Goal: Task Accomplishment & Management: Use online tool/utility

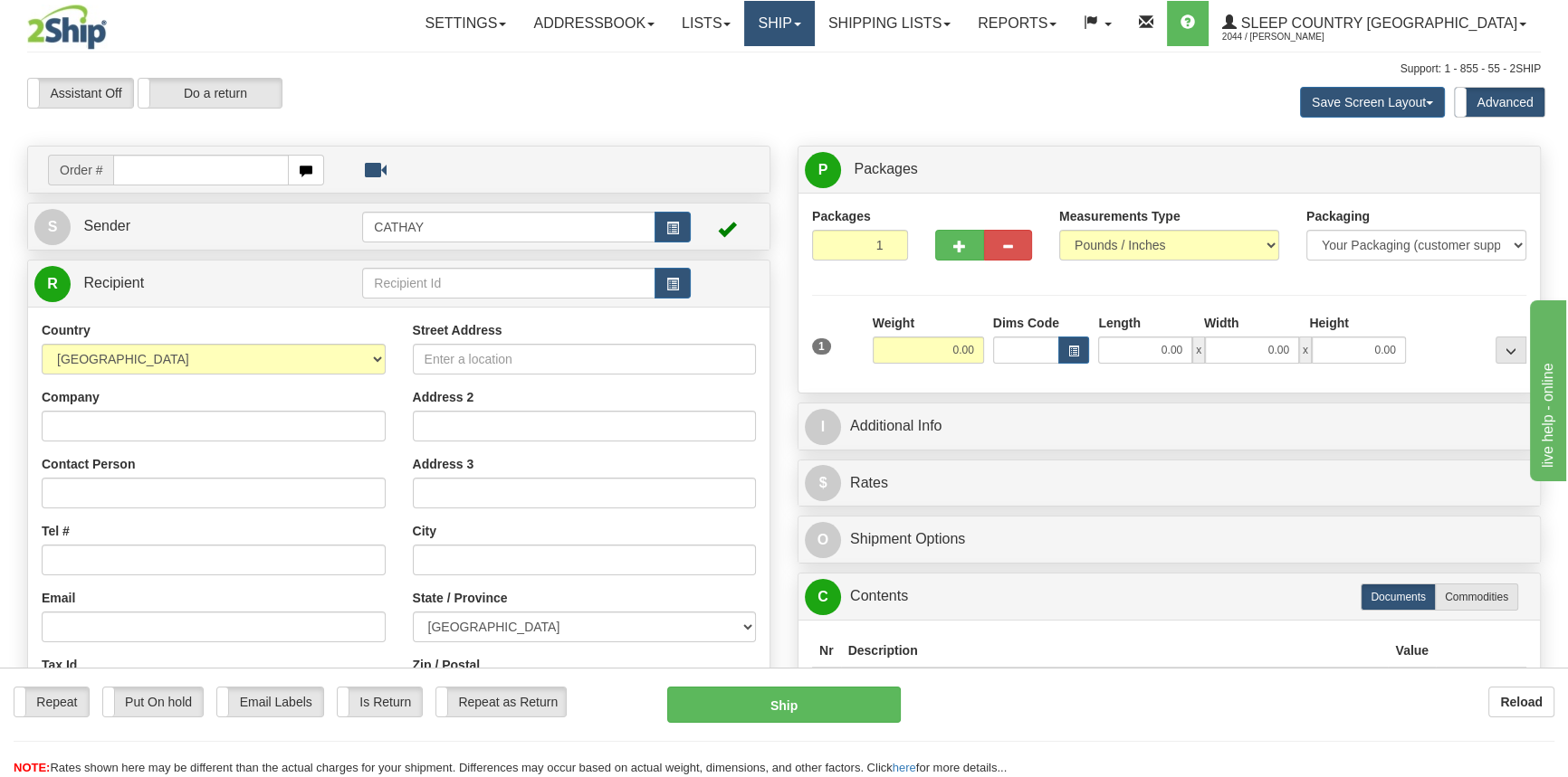
click at [814, 22] on link "Ship" at bounding box center [779, 23] width 70 height 45
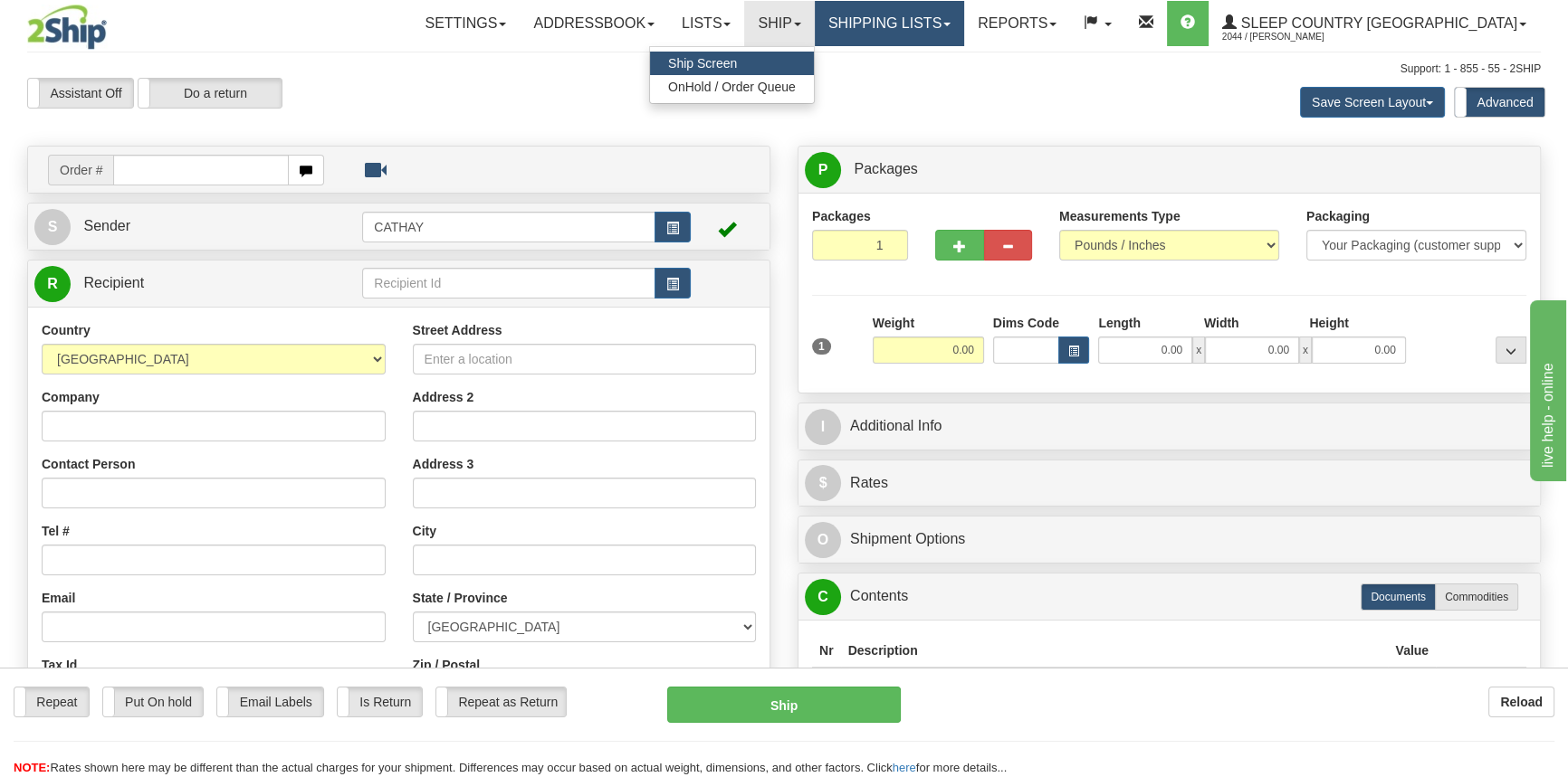
click at [947, 23] on link "Shipping lists" at bounding box center [890, 23] width 149 height 45
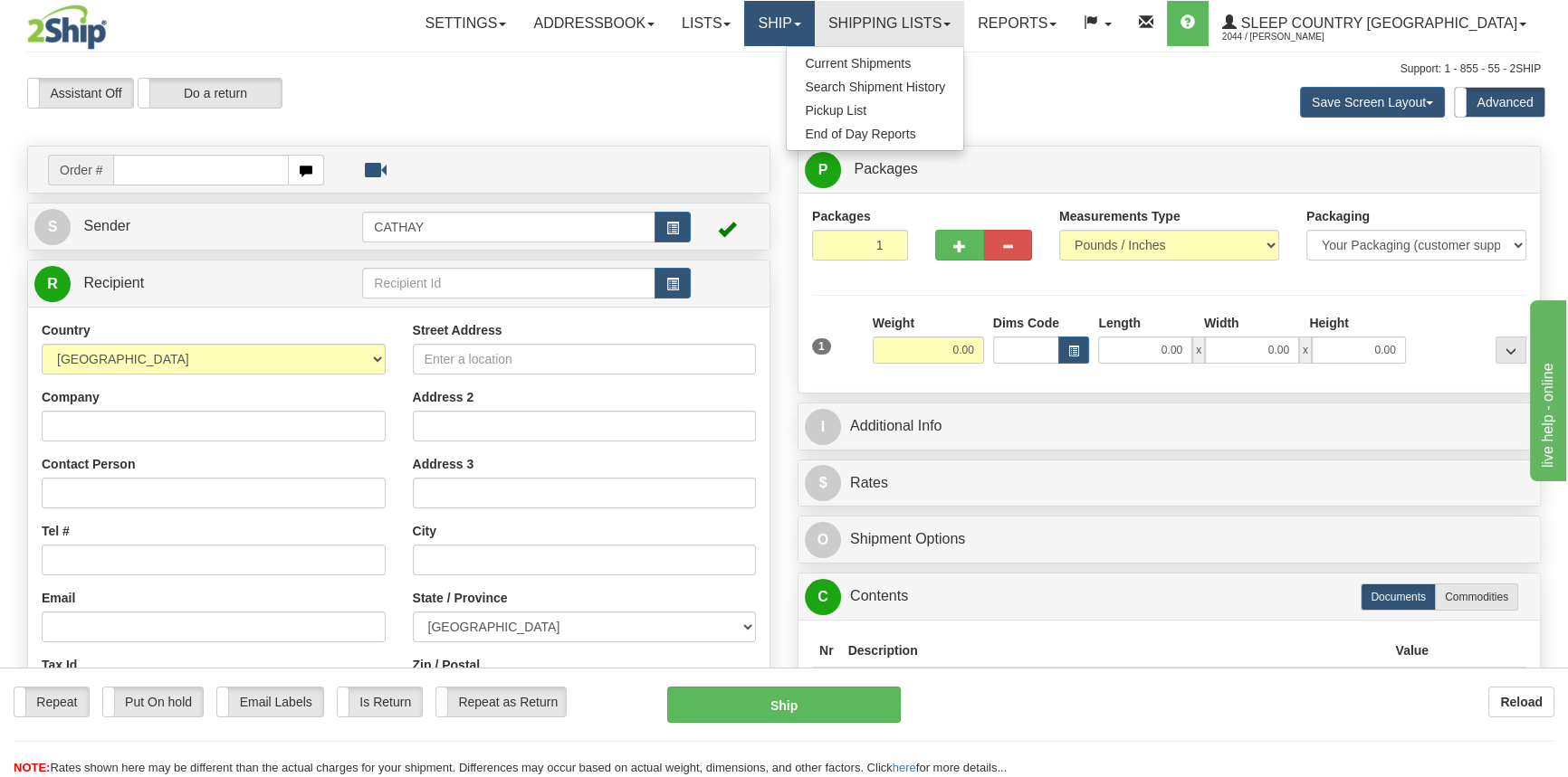
click at [814, 16] on link "Ship" at bounding box center [779, 23] width 70 height 45
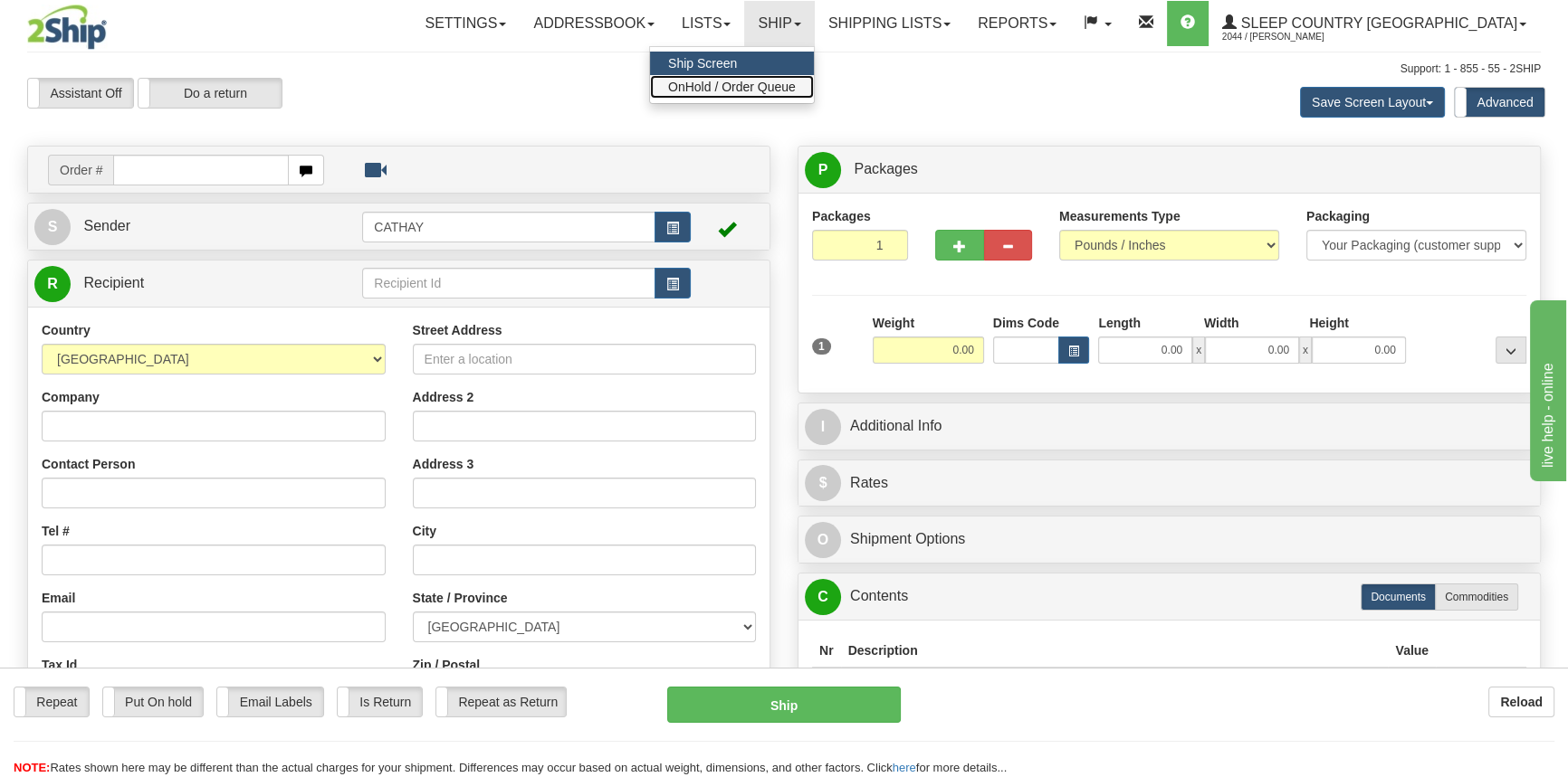
click at [796, 90] on span "OnHold / Order Queue" at bounding box center [732, 87] width 127 height 15
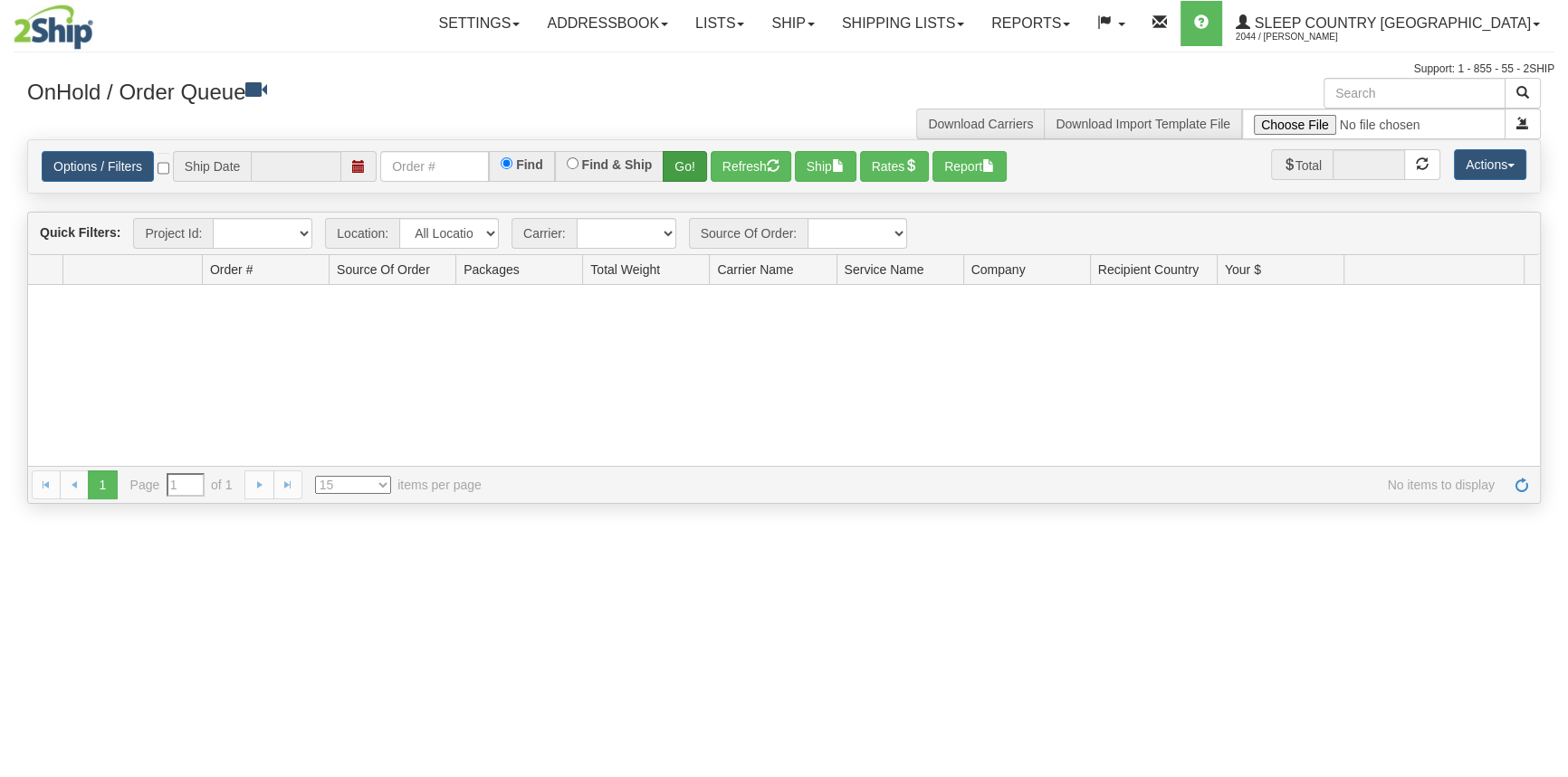
type input "[DATE]"
